Goal: Information Seeking & Learning: Learn about a topic

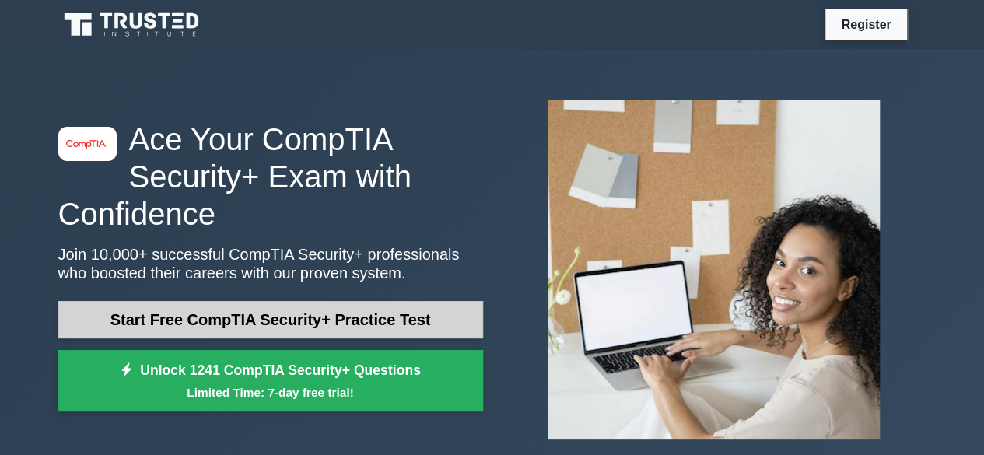
click at [347, 321] on link "Start Free CompTIA Security+ Practice Test" at bounding box center [270, 319] width 425 height 37
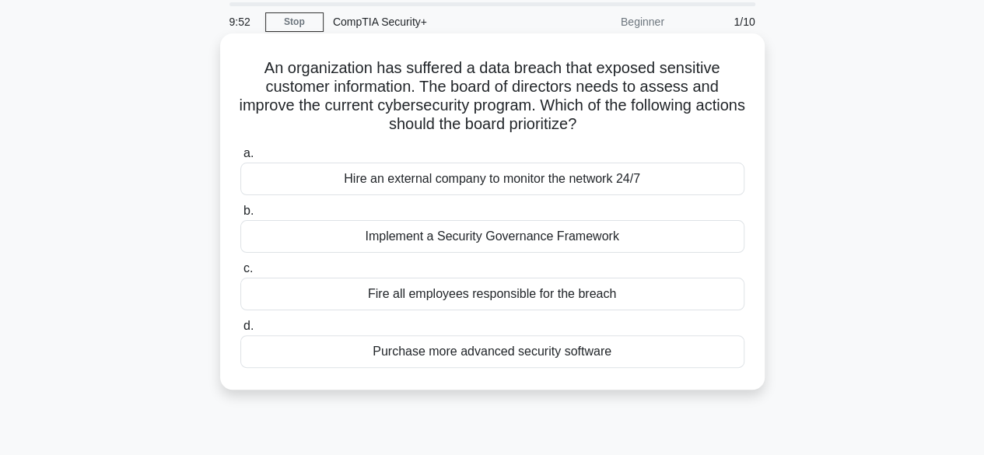
scroll to position [78, 0]
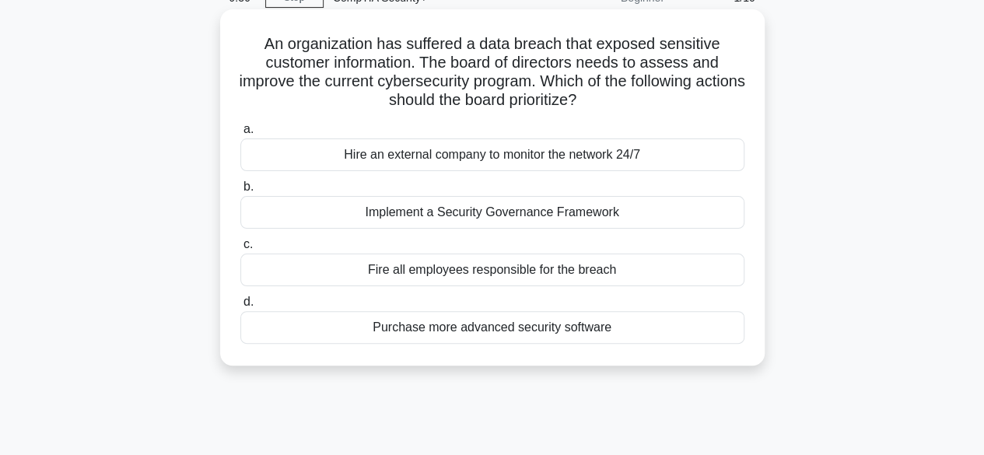
click at [545, 225] on div "Implement a Security Governance Framework" at bounding box center [492, 212] width 504 height 33
click at [240, 192] on input "b. Implement a Security Governance Framework" at bounding box center [240, 187] width 0 height 10
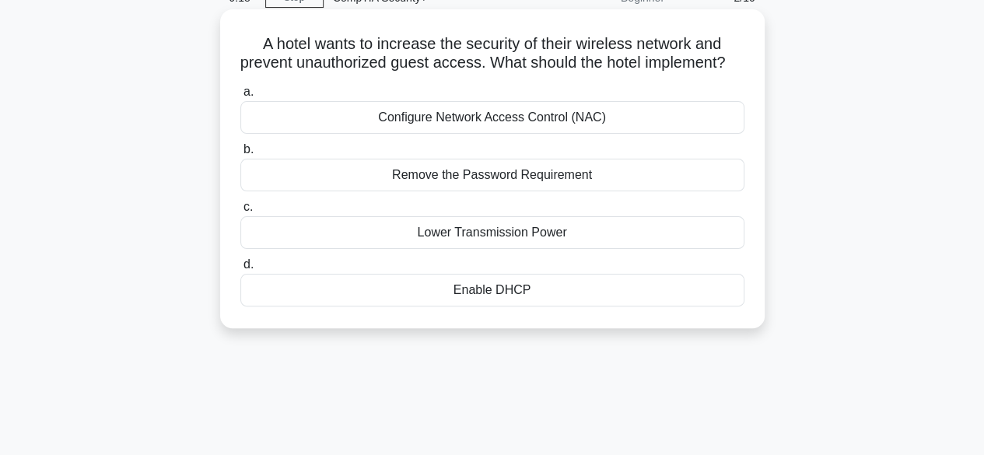
click at [556, 134] on div "Configure Network Access Control (NAC)" at bounding box center [492, 117] width 504 height 33
click at [240, 97] on input "a. Configure Network Access Control (NAC)" at bounding box center [240, 92] width 0 height 10
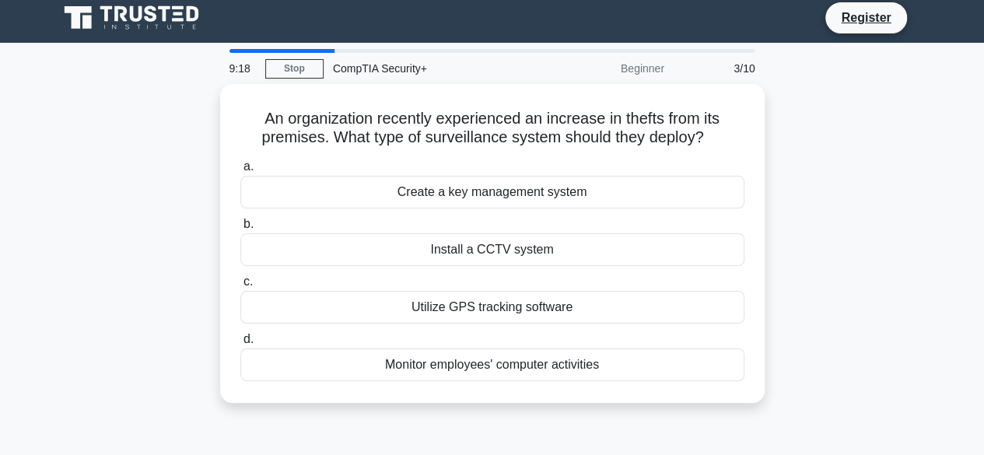
scroll to position [0, 0]
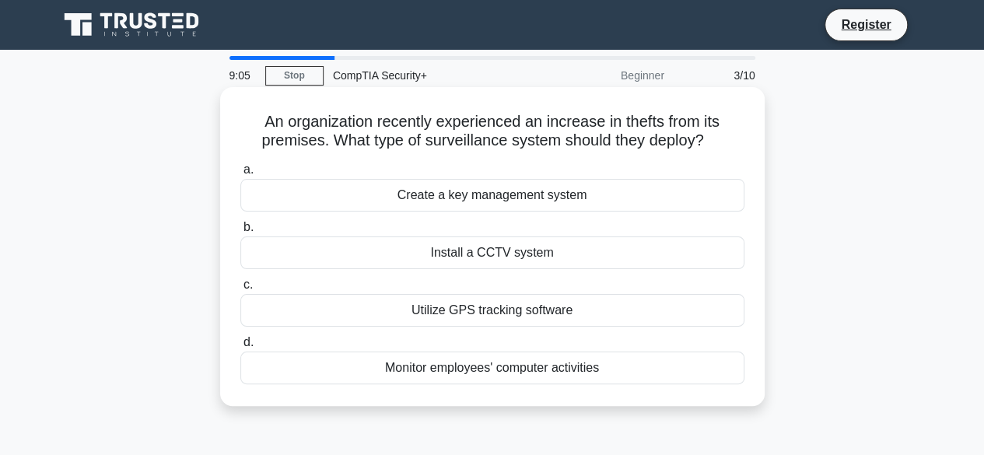
click at [505, 254] on div "Install a CCTV system" at bounding box center [492, 253] width 504 height 33
click at [240, 233] on input "b. Install a CCTV system" at bounding box center [240, 228] width 0 height 10
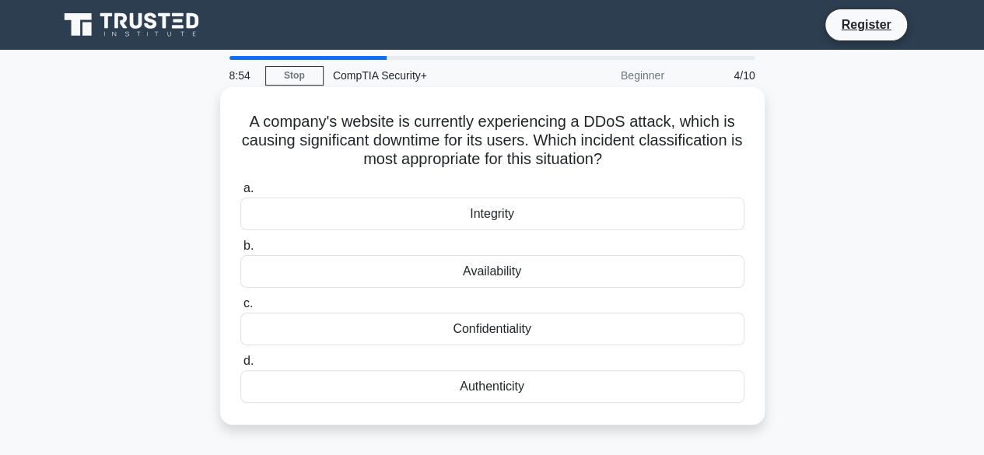
scroll to position [78, 0]
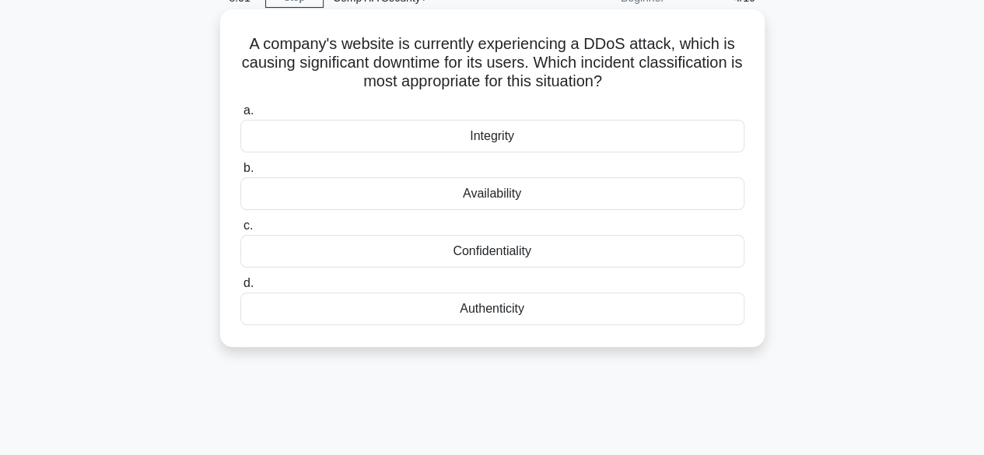
click at [538, 195] on div "Availability" at bounding box center [492, 193] width 504 height 33
click at [240, 174] on input "b. Availability" at bounding box center [240, 168] width 0 height 10
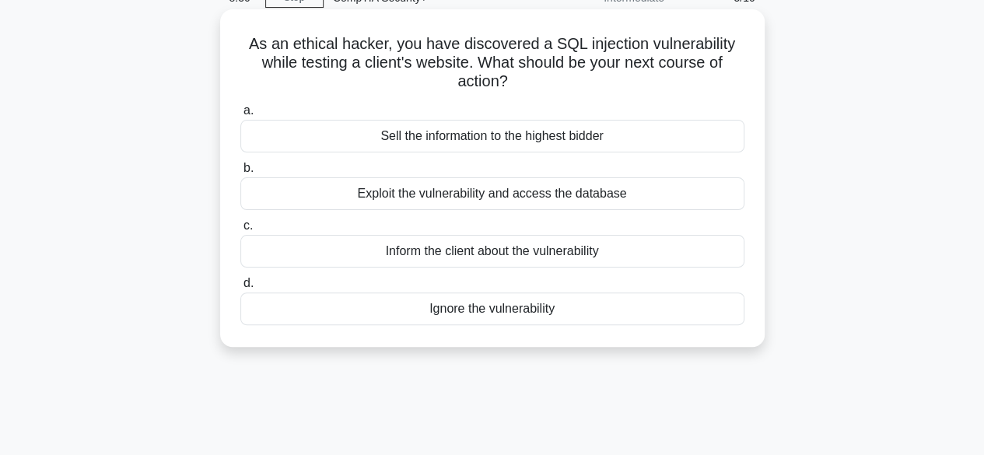
click at [529, 255] on div "Inform the client about the vulnerability" at bounding box center [492, 251] width 504 height 33
click at [240, 231] on input "c. Inform the client about the vulnerability" at bounding box center [240, 226] width 0 height 10
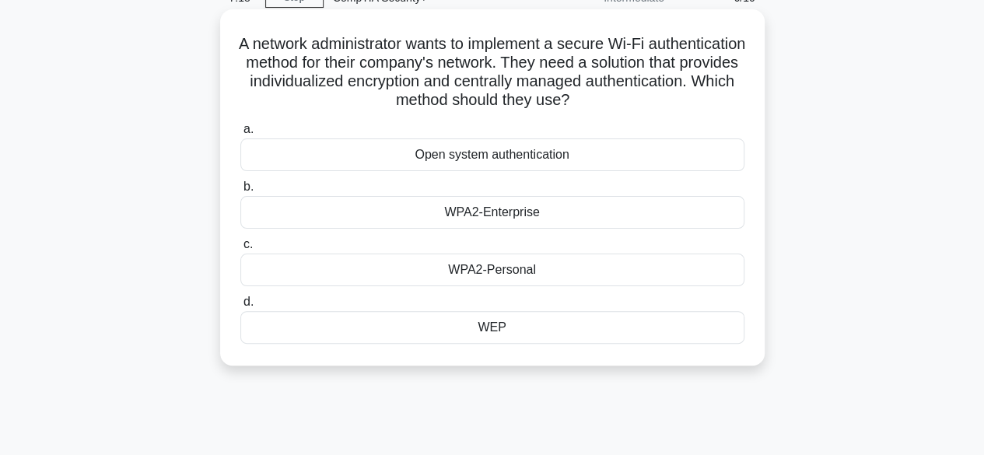
click at [492, 216] on div "WPA2-Enterprise" at bounding box center [492, 212] width 504 height 33
click at [240, 192] on input "b. WPA2-Enterprise" at bounding box center [240, 187] width 0 height 10
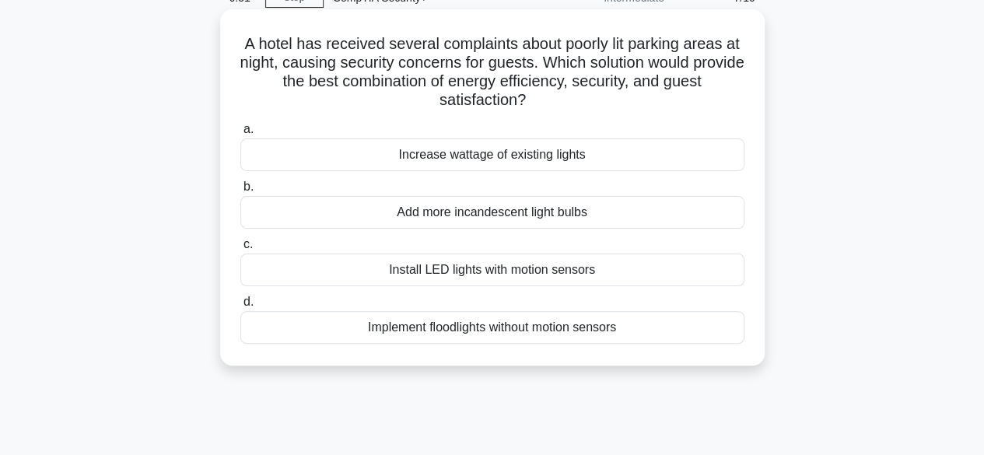
click at [451, 276] on div "Install LED lights with motion sensors" at bounding box center [492, 270] width 504 height 33
click at [240, 250] on input "c. Install LED lights with motion sensors" at bounding box center [240, 245] width 0 height 10
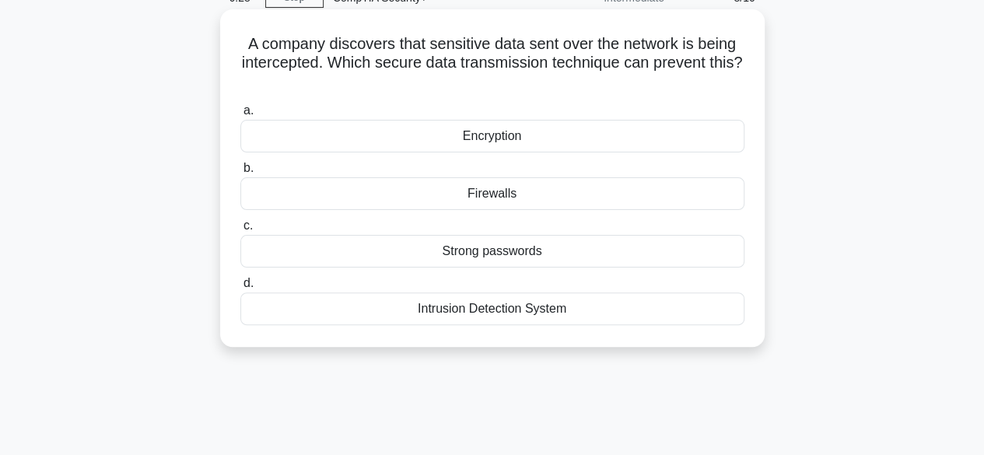
click at [537, 132] on div "Encryption" at bounding box center [492, 136] width 504 height 33
click at [240, 116] on input "a. Encryption" at bounding box center [240, 111] width 0 height 10
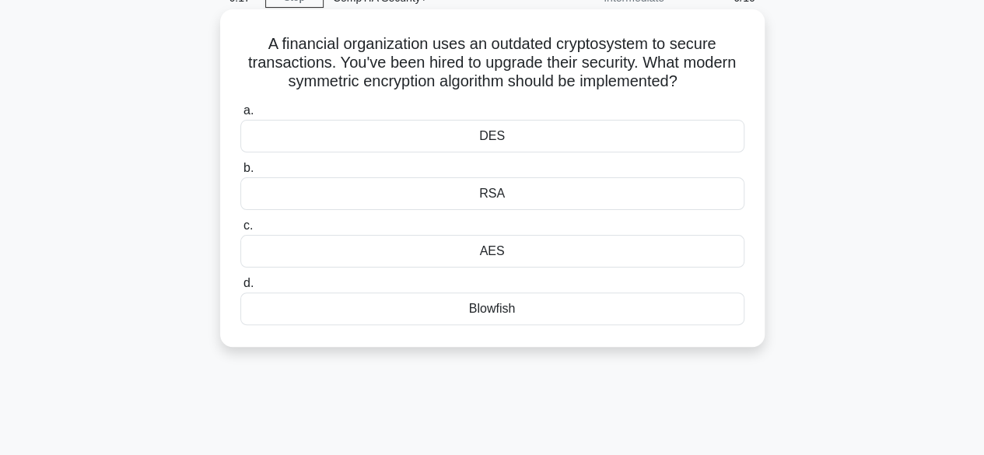
click at [520, 253] on div "AES" at bounding box center [492, 251] width 504 height 33
click at [240, 231] on input "c. AES" at bounding box center [240, 226] width 0 height 10
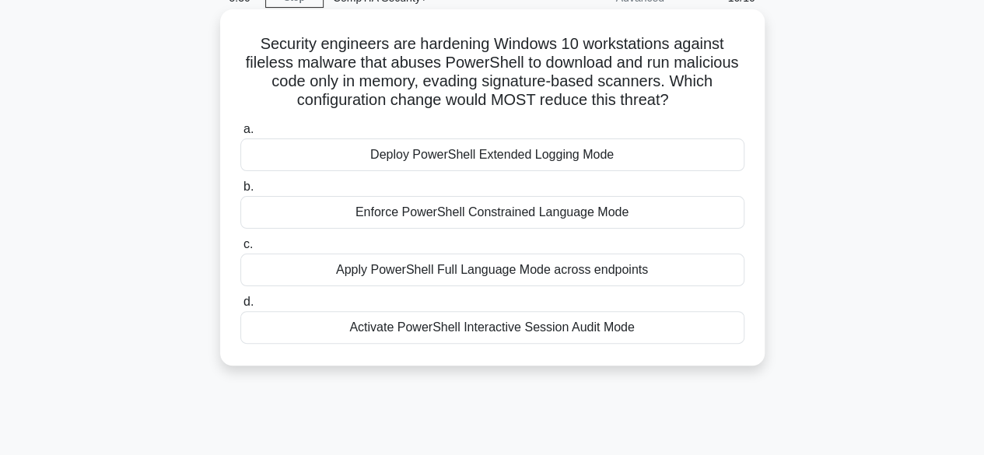
click at [503, 221] on div "Enforce PowerShell Constrained Language Mode" at bounding box center [492, 212] width 504 height 33
click at [240, 192] on input "b. Enforce PowerShell Constrained Language Mode" at bounding box center [240, 187] width 0 height 10
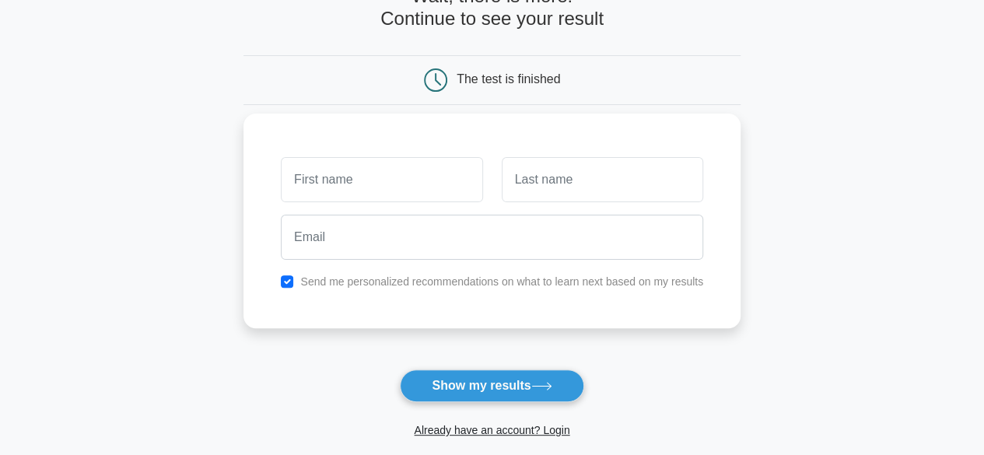
scroll to position [78, 0]
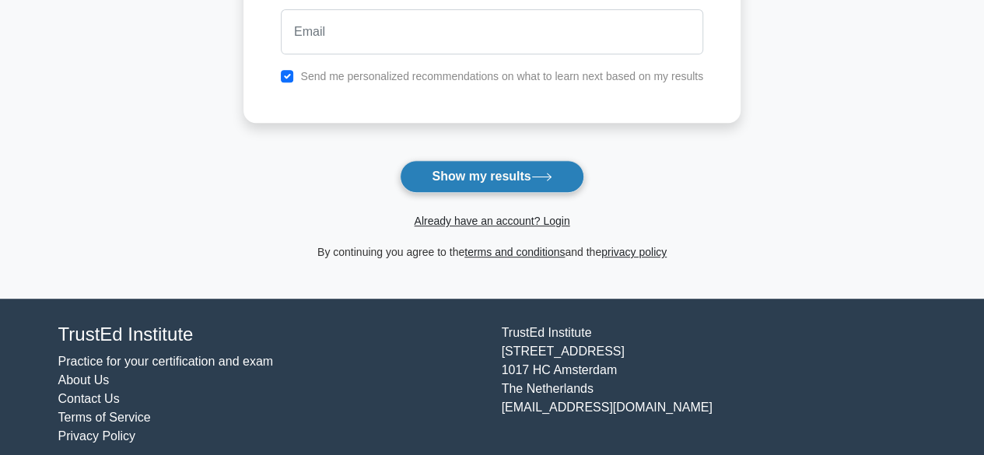
click at [470, 175] on button "Show my results" at bounding box center [492, 176] width 184 height 33
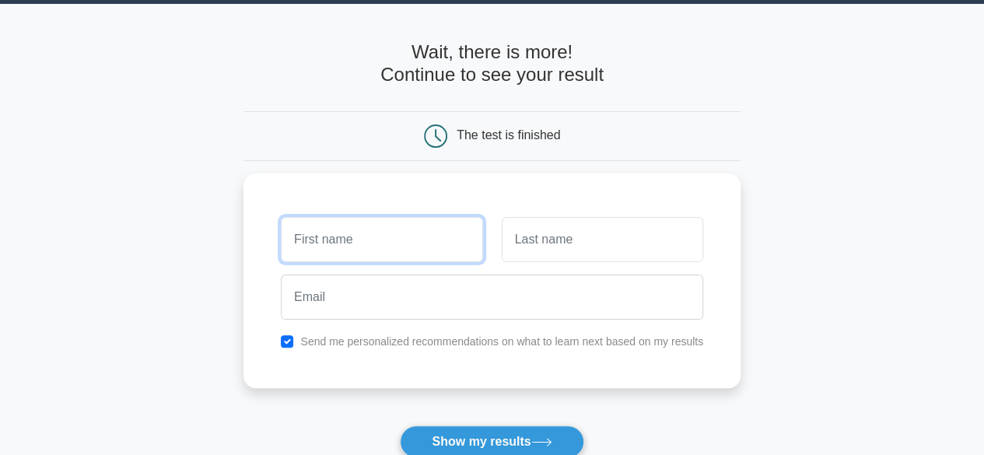
scroll to position [0, 0]
